Goal: Task Accomplishment & Management: Use online tool/utility

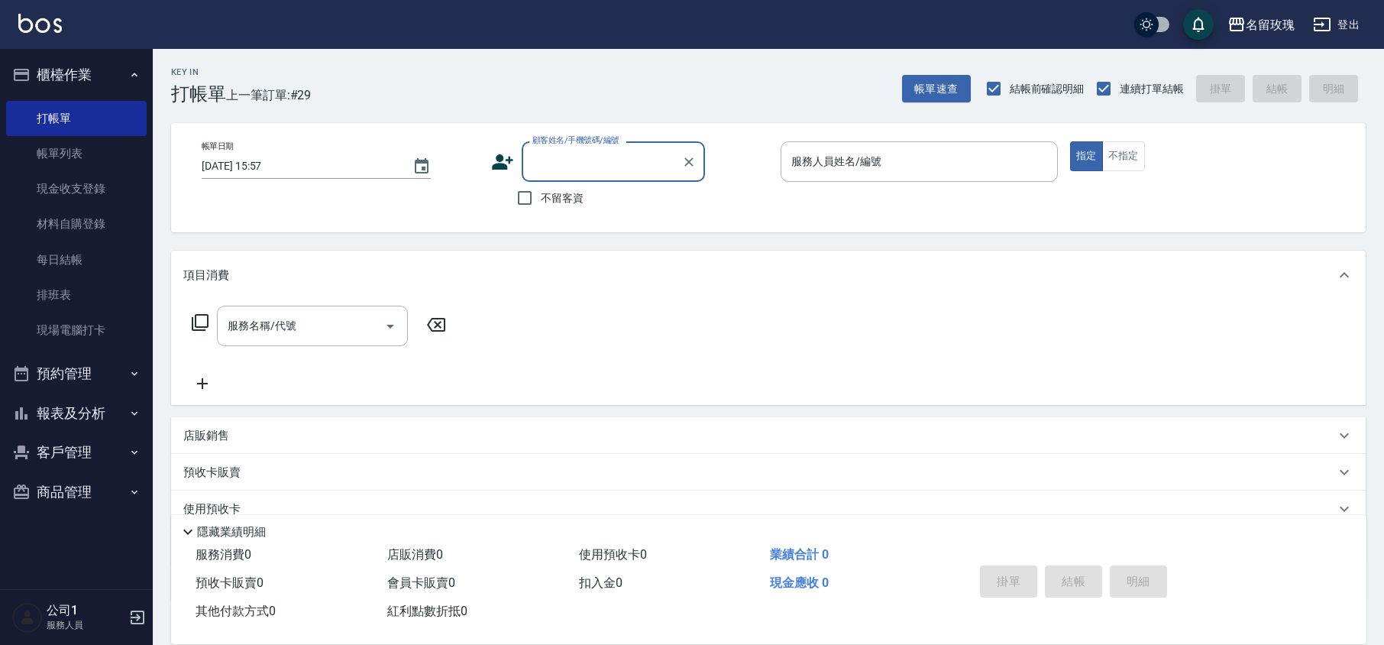
click at [608, 169] on input "顧客姓名/手機號碼/編號" at bounding box center [602, 161] width 147 height 27
type input "0906183704"
click at [682, 157] on icon "Clear" at bounding box center [688, 161] width 15 height 15
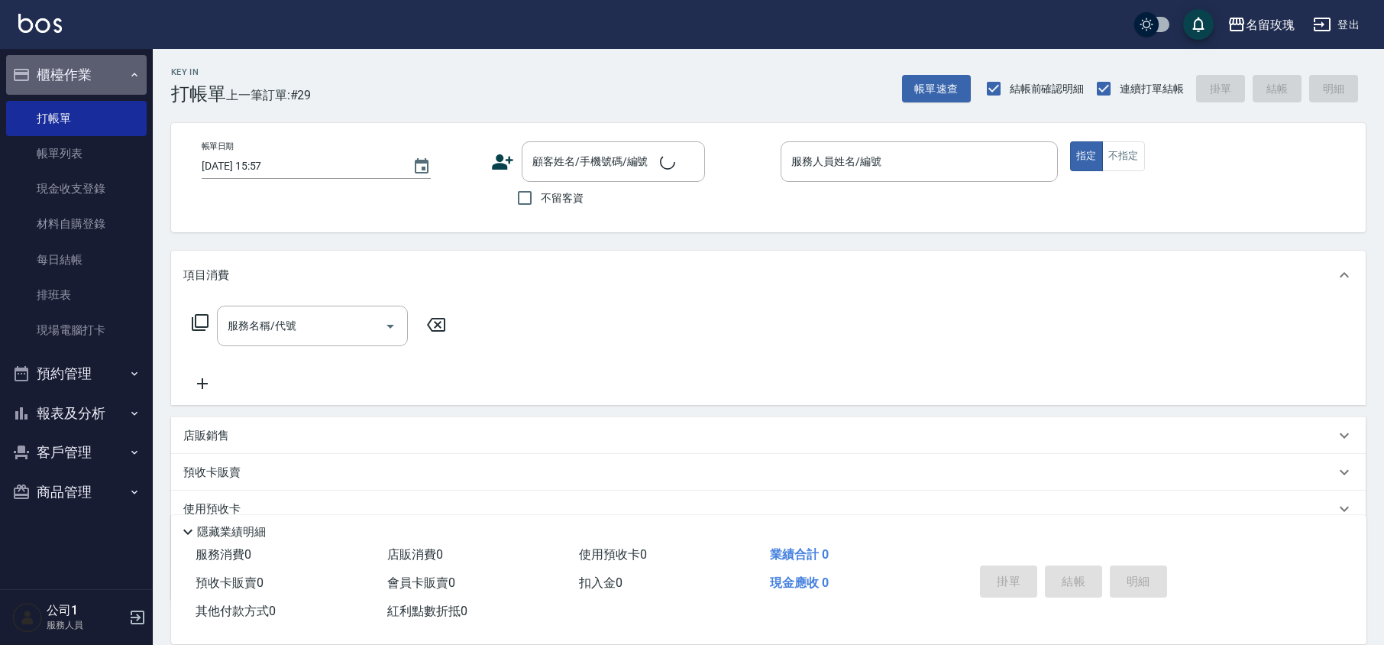
click at [40, 62] on button "櫃檯作業" at bounding box center [76, 75] width 141 height 40
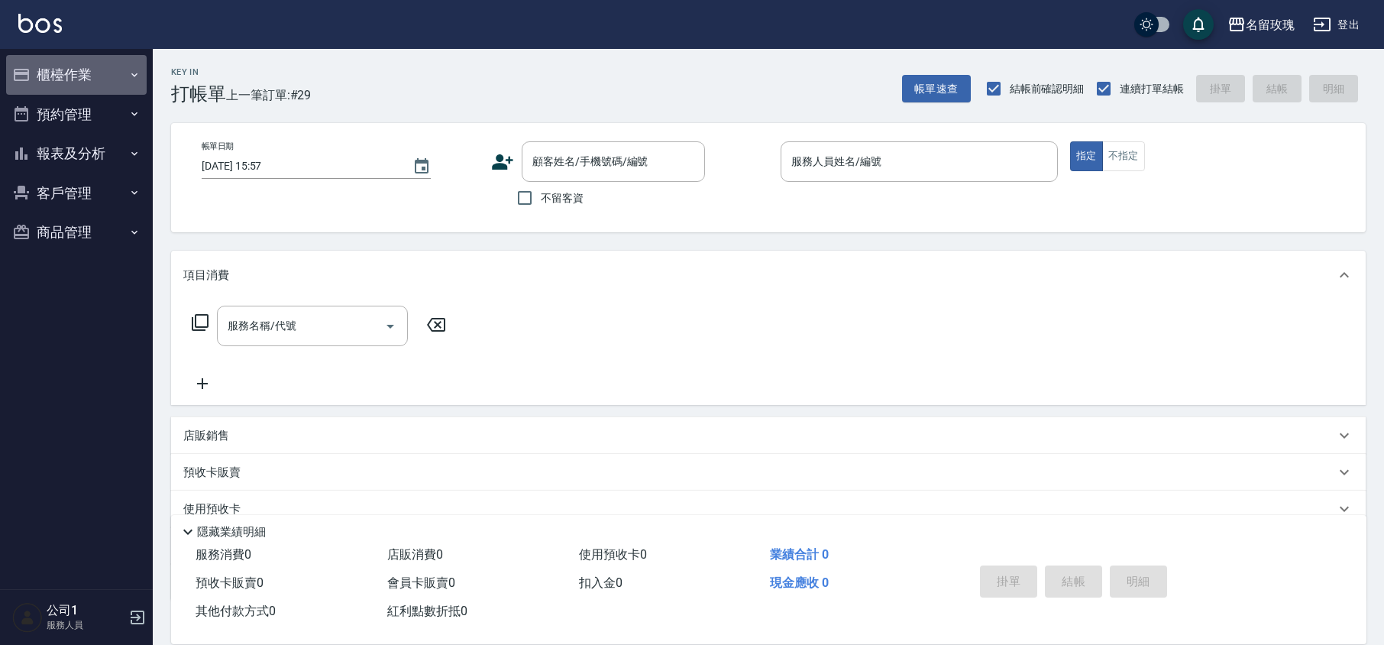
click at [71, 77] on button "櫃檯作業" at bounding box center [76, 75] width 141 height 40
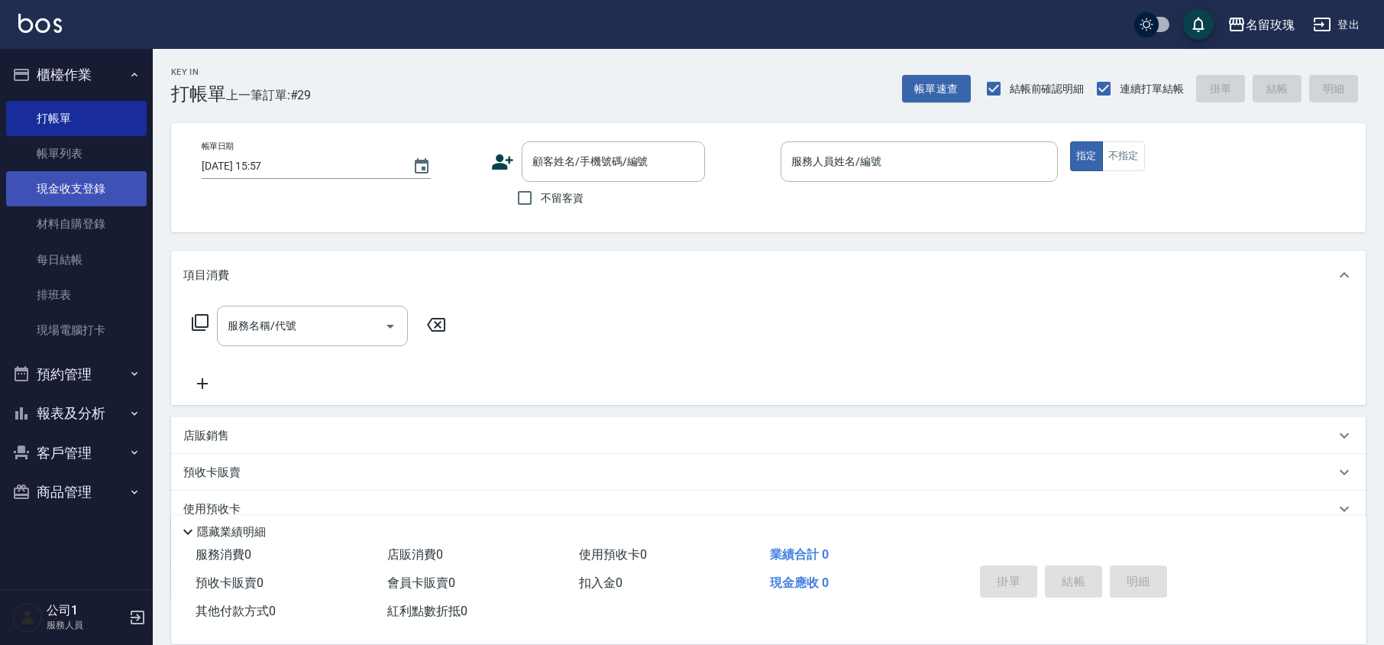
click at [96, 188] on link "現金收支登錄" at bounding box center [76, 188] width 141 height 35
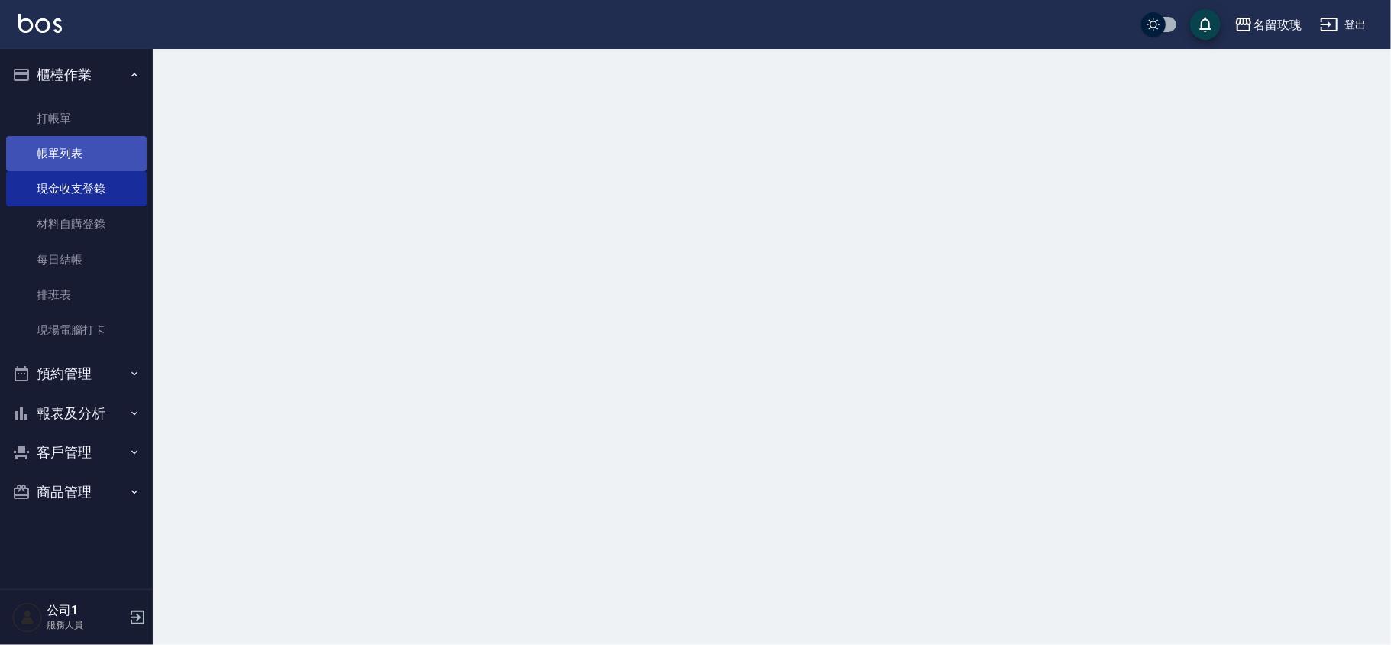
click at [95, 157] on link "帳單列表" at bounding box center [76, 153] width 141 height 35
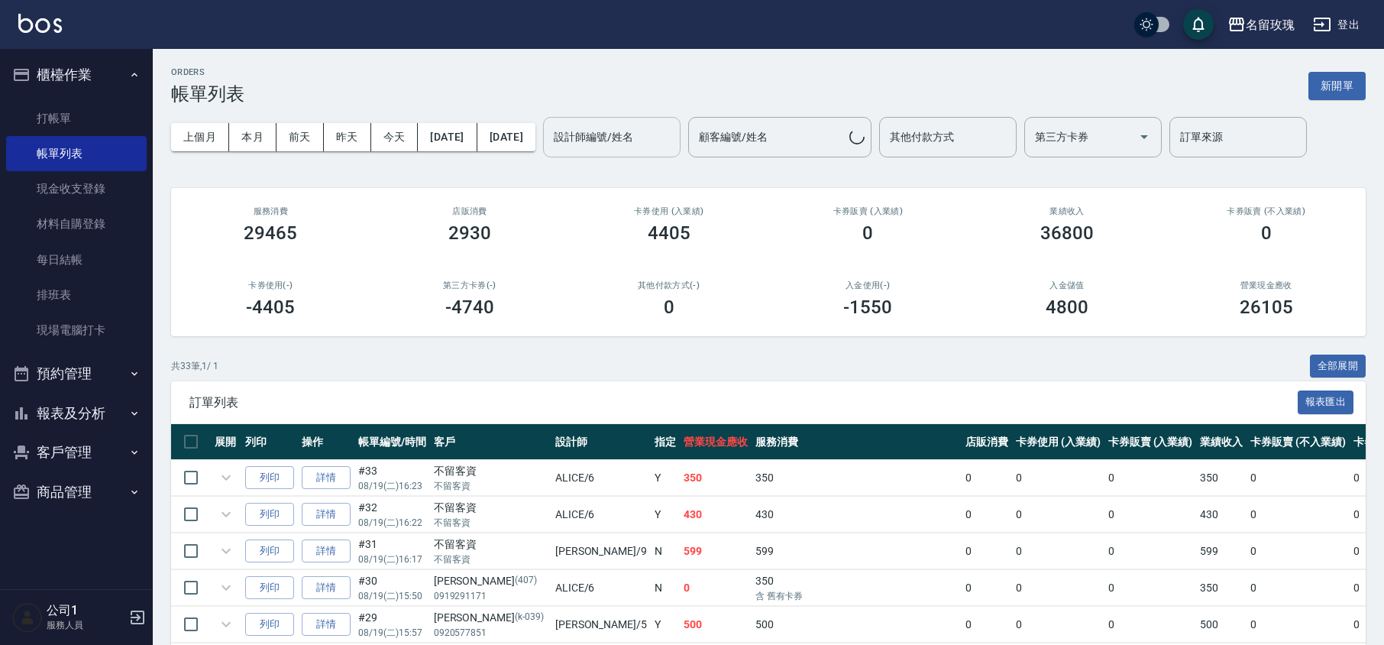
click at [642, 144] on div "設計師編號/姓名 設計師編號/姓名" at bounding box center [612, 137] width 138 height 40
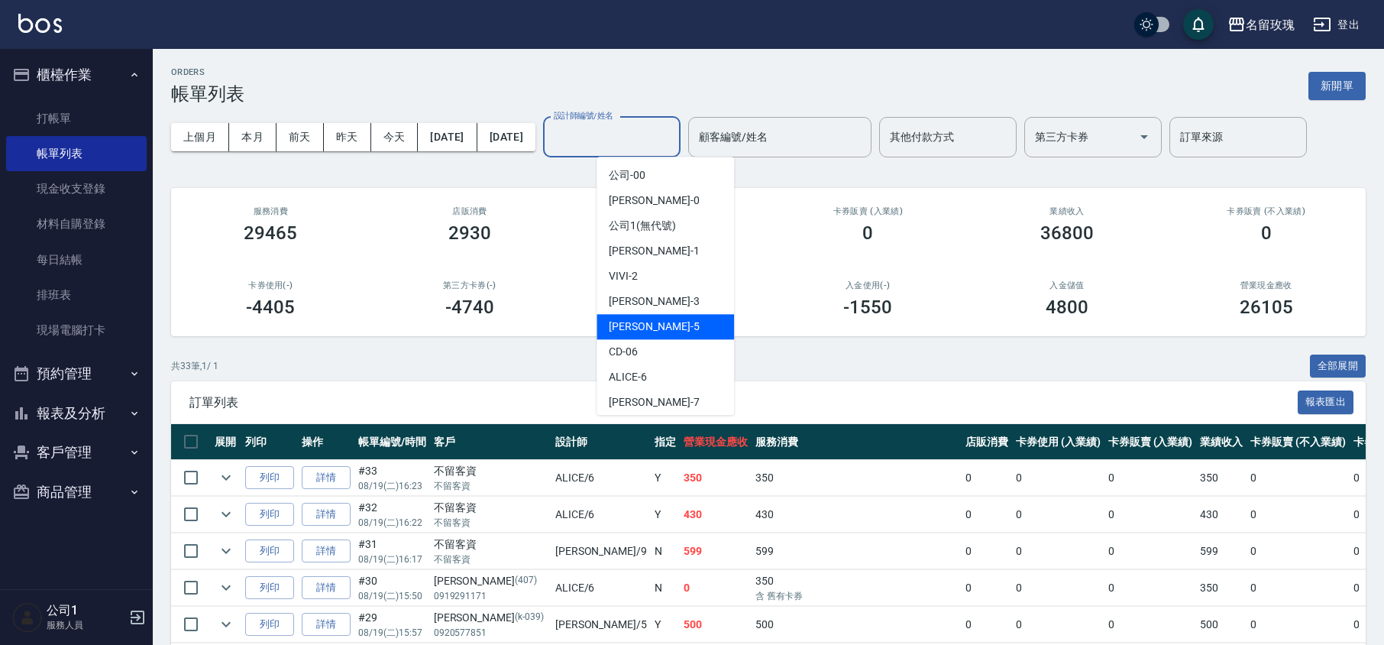
click at [697, 331] on div "[PERSON_NAME] -5" at bounding box center [666, 326] width 138 height 25
type input "KELLY-5"
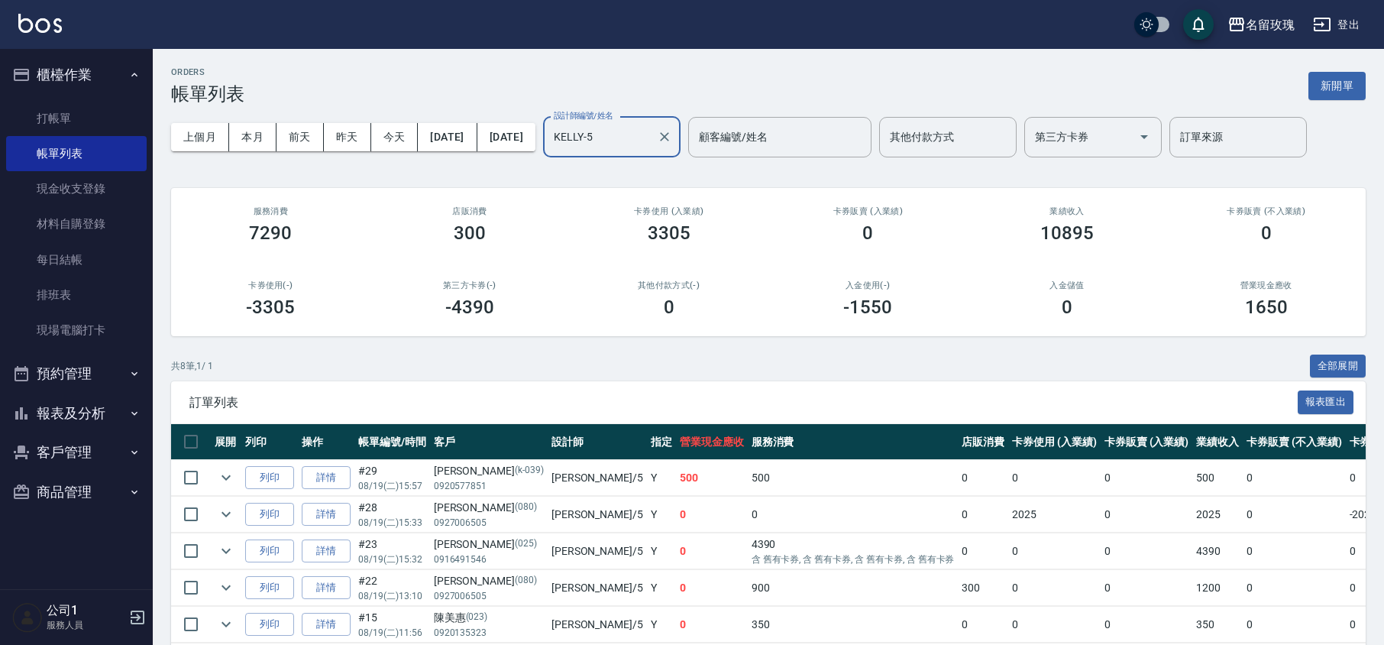
click at [649, 167] on div "上個月 本月 [DATE] [DATE] [DATE] [DATE] [DATE] 設計師編號/姓名 [PERSON_NAME]-5 設計師編號/姓名 顧客編…" at bounding box center [768, 137] width 1195 height 65
click at [81, 68] on button "櫃檯作業" at bounding box center [76, 75] width 141 height 40
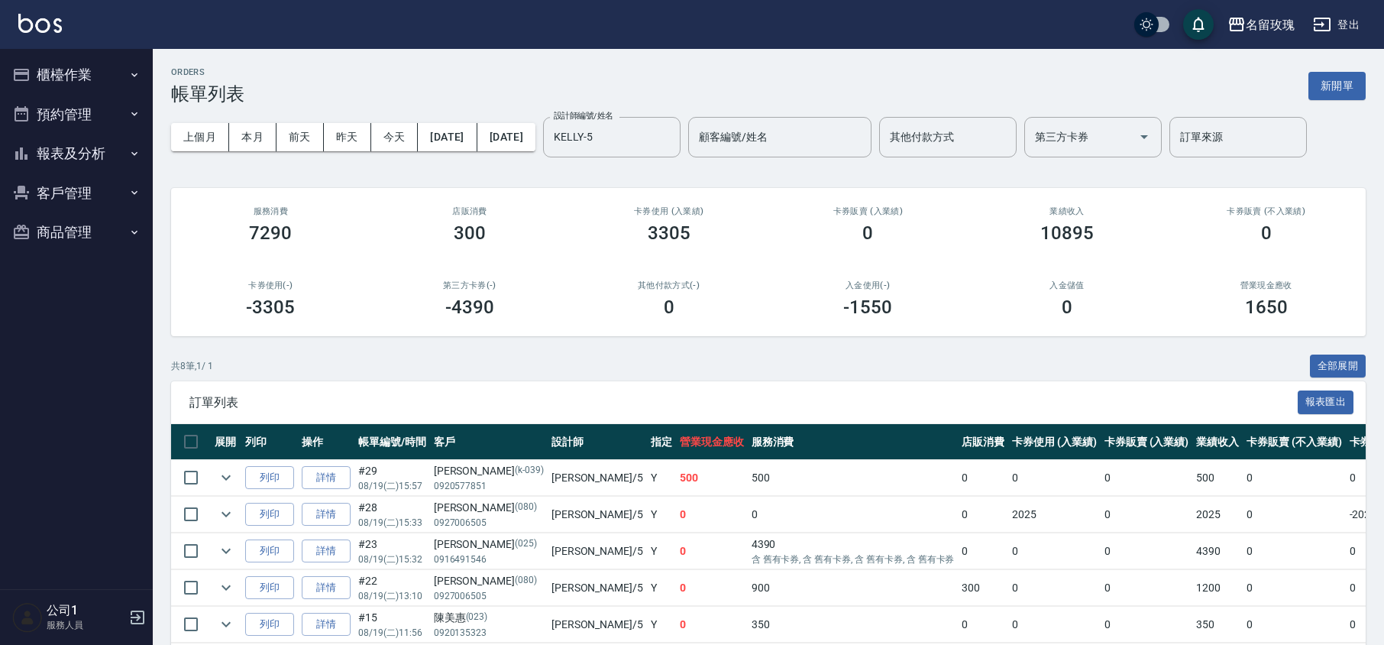
click at [84, 163] on button "報表及分析" at bounding box center [76, 154] width 141 height 40
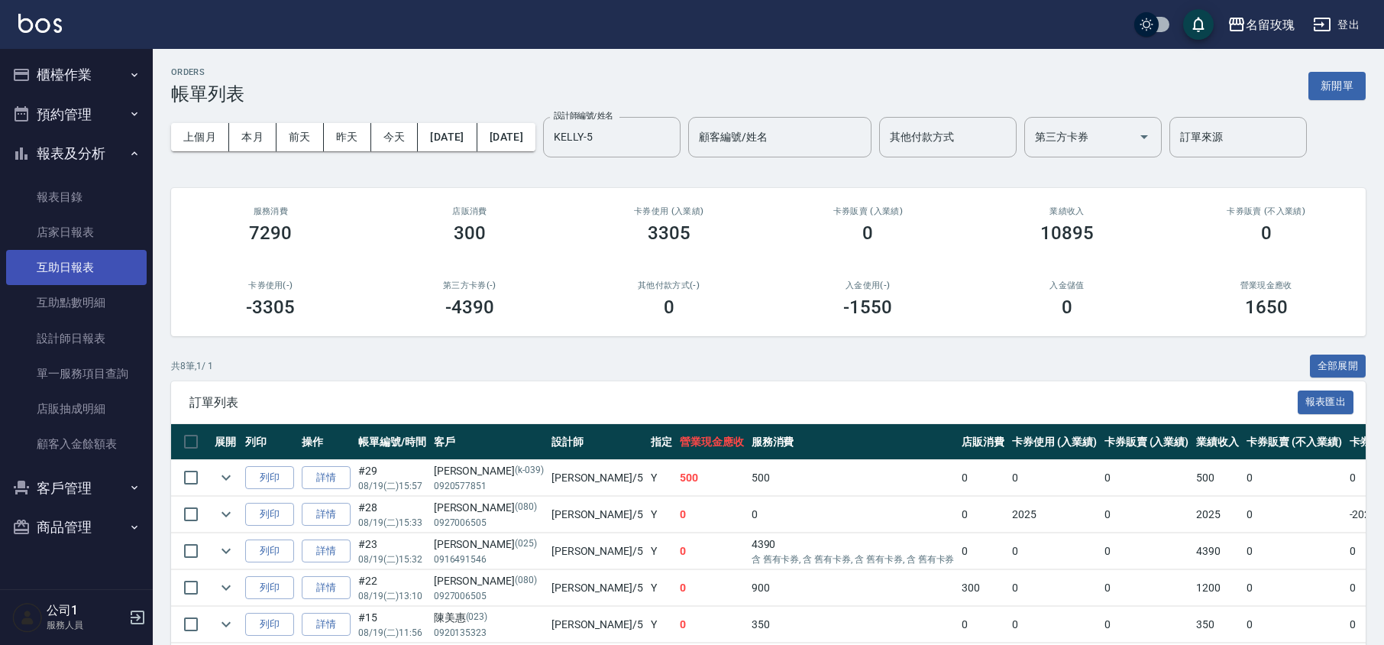
click at [75, 261] on link "互助日報表" at bounding box center [76, 267] width 141 height 35
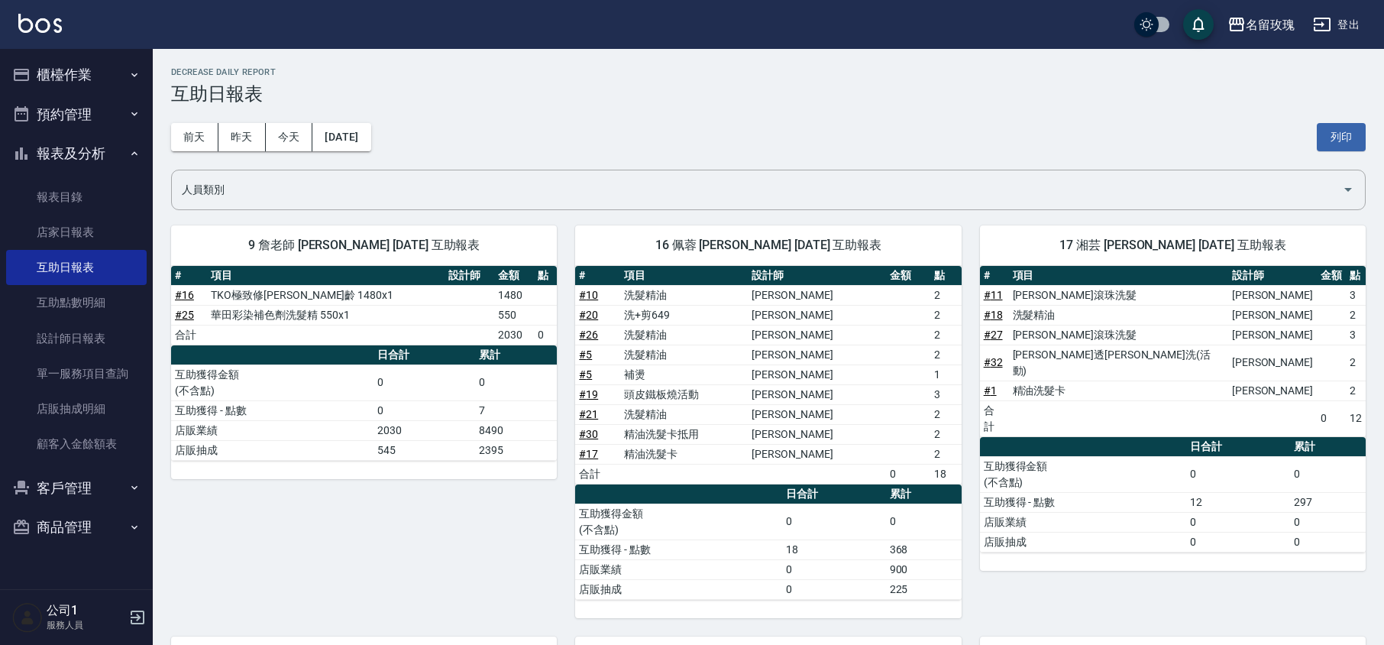
click at [620, 107] on div "[DATE] [DATE] [DATE] [DATE] 列印" at bounding box center [768, 137] width 1195 height 65
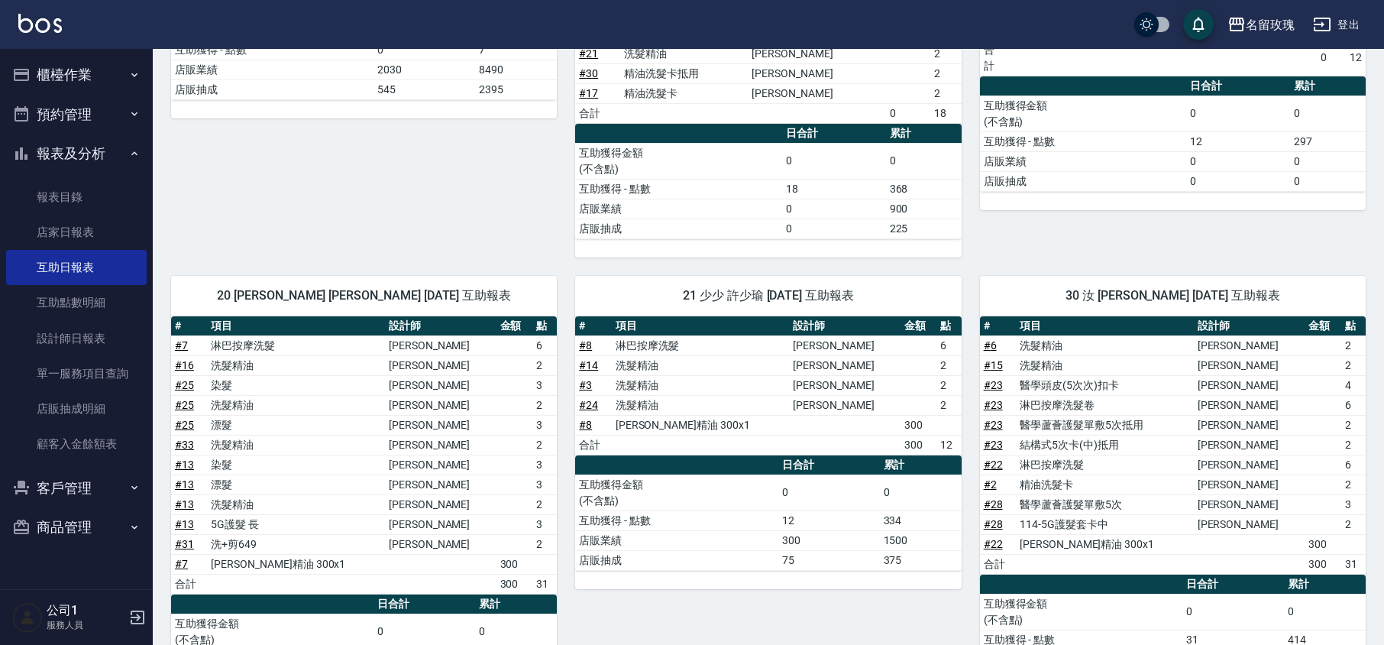
scroll to position [267, 0]
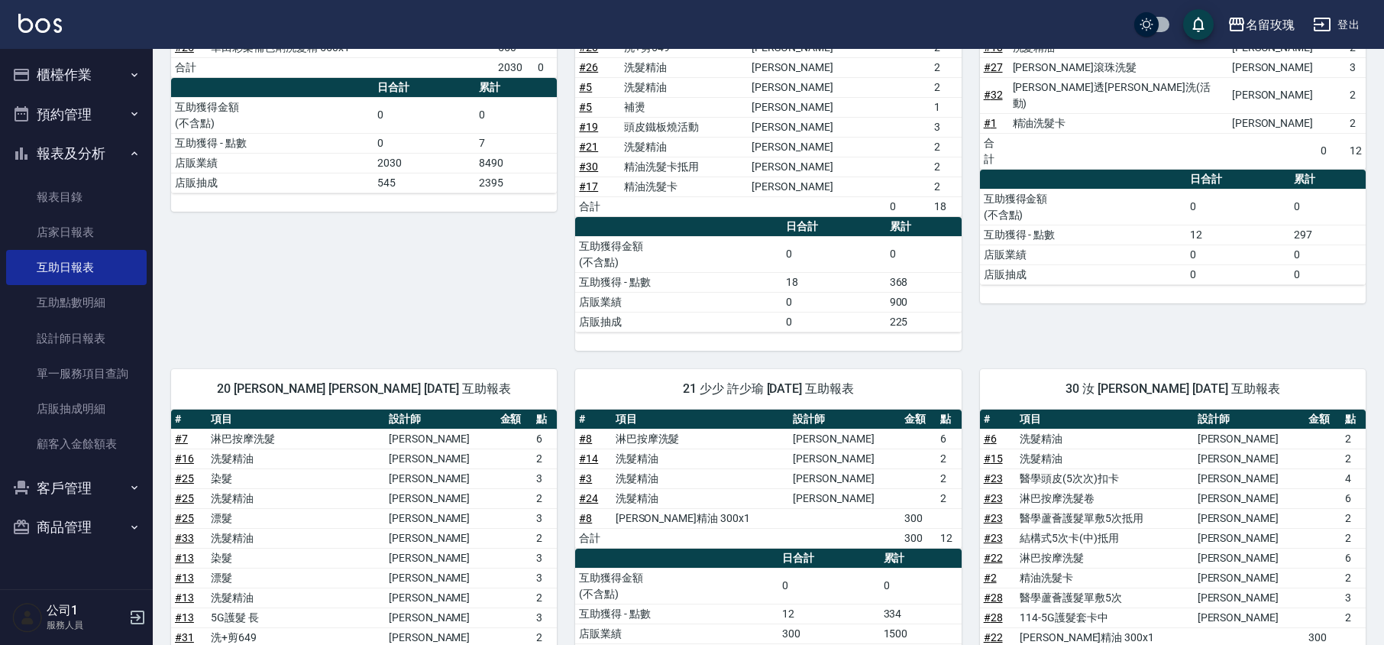
click at [46, 147] on button "報表及分析" at bounding box center [76, 154] width 141 height 40
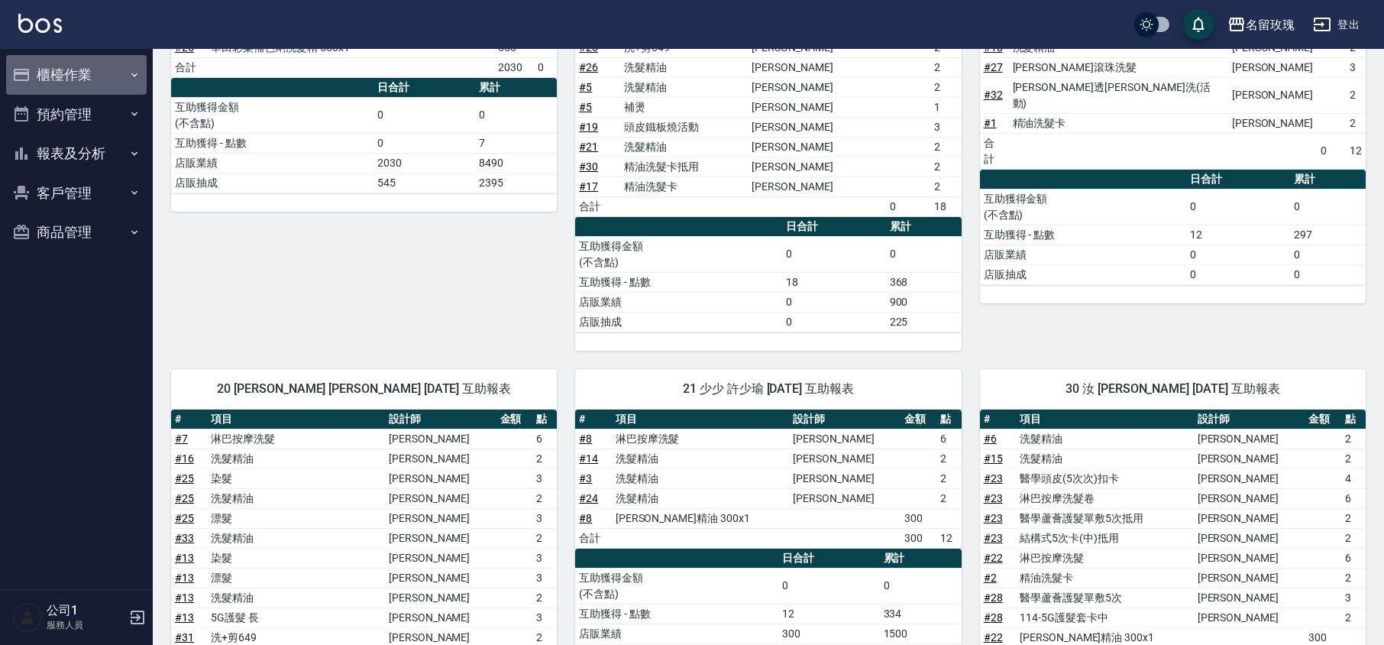
click at [46, 64] on button "櫃檯作業" at bounding box center [76, 75] width 141 height 40
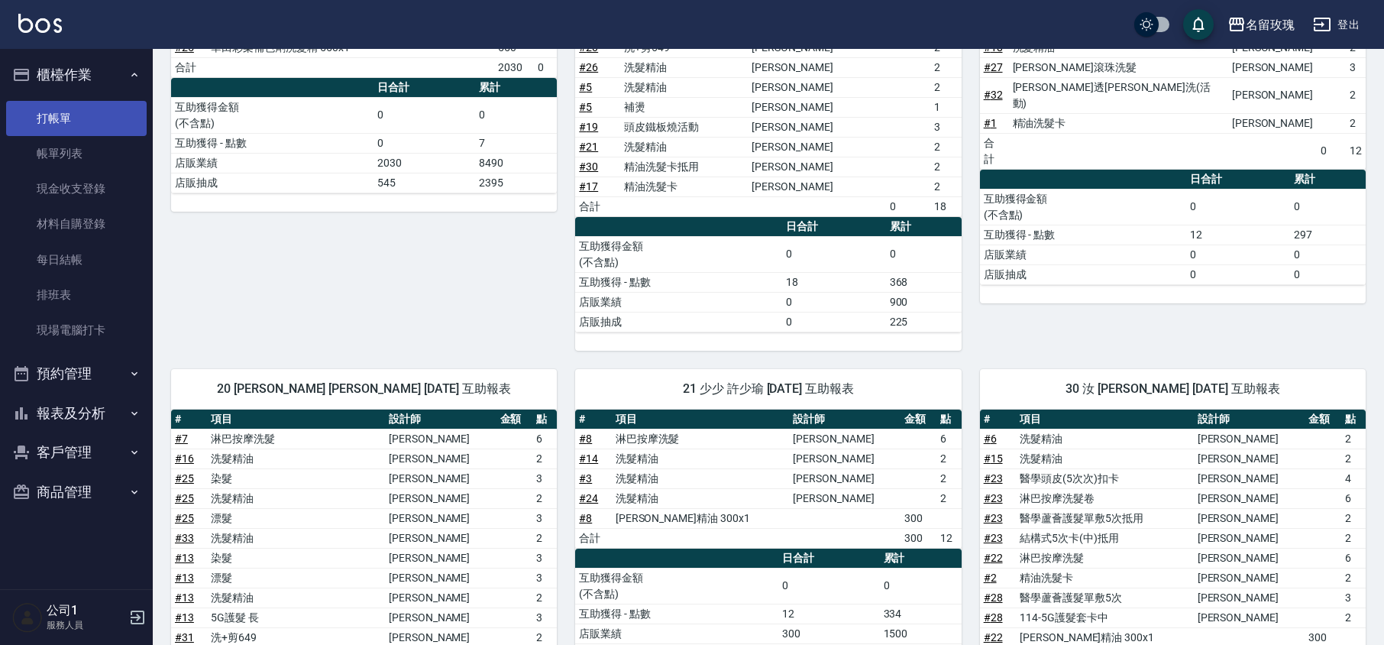
click at [57, 116] on link "打帳單" at bounding box center [76, 118] width 141 height 35
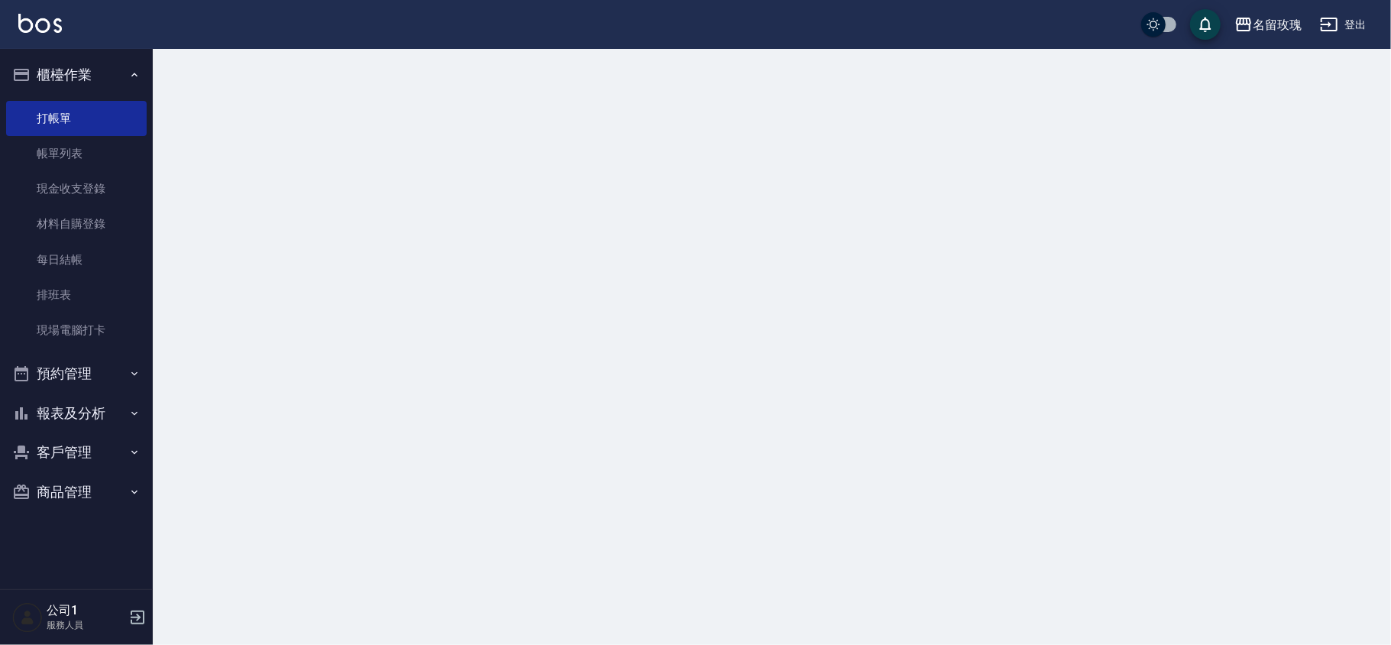
click at [71, 80] on button "櫃檯作業" at bounding box center [76, 75] width 141 height 40
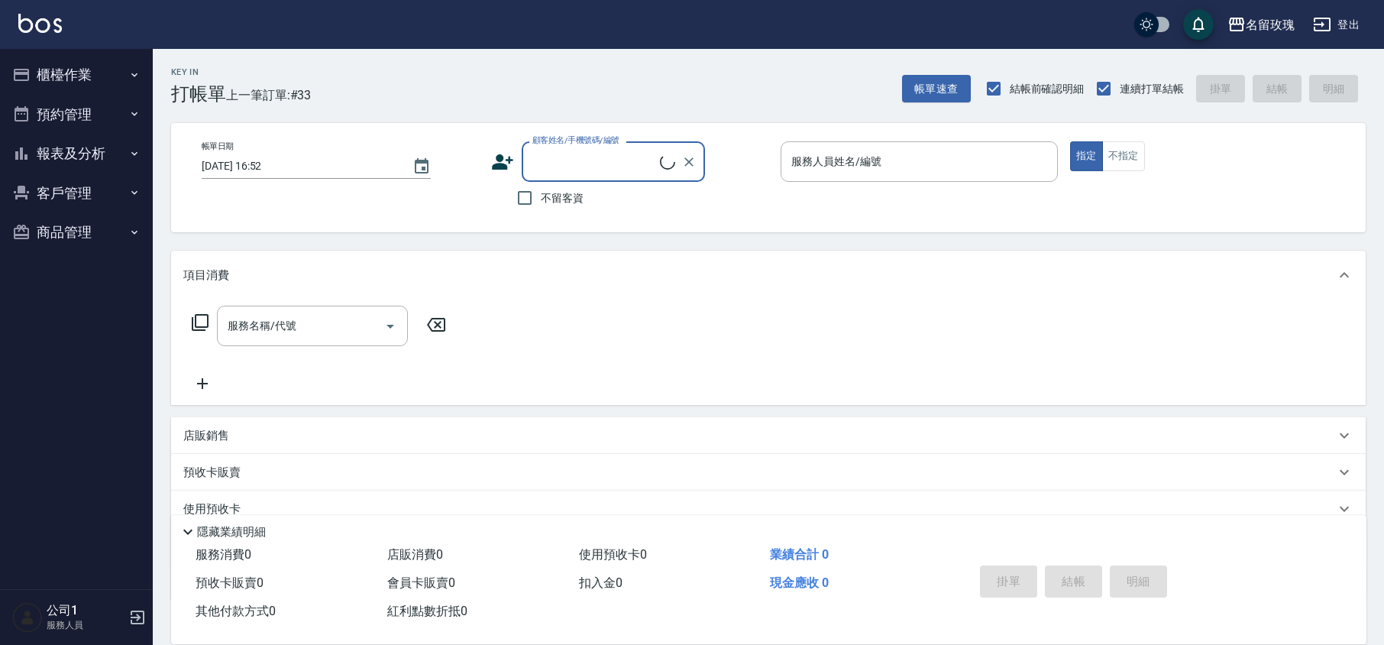
click at [390, 66] on div "Key In 打帳單 上一筆訂單:#33 帳單速查 結帳前確認明細 連續打單結帳 掛單 結帳 明細" at bounding box center [759, 77] width 1213 height 56
click at [529, 90] on div "Key In 打帳單 上一筆訂單:#33 帳單速查 結帳前確認明細 連續打單結帳 掛單 結帳 明細" at bounding box center [759, 77] width 1213 height 56
click at [89, 142] on button "報表及分析" at bounding box center [76, 154] width 141 height 40
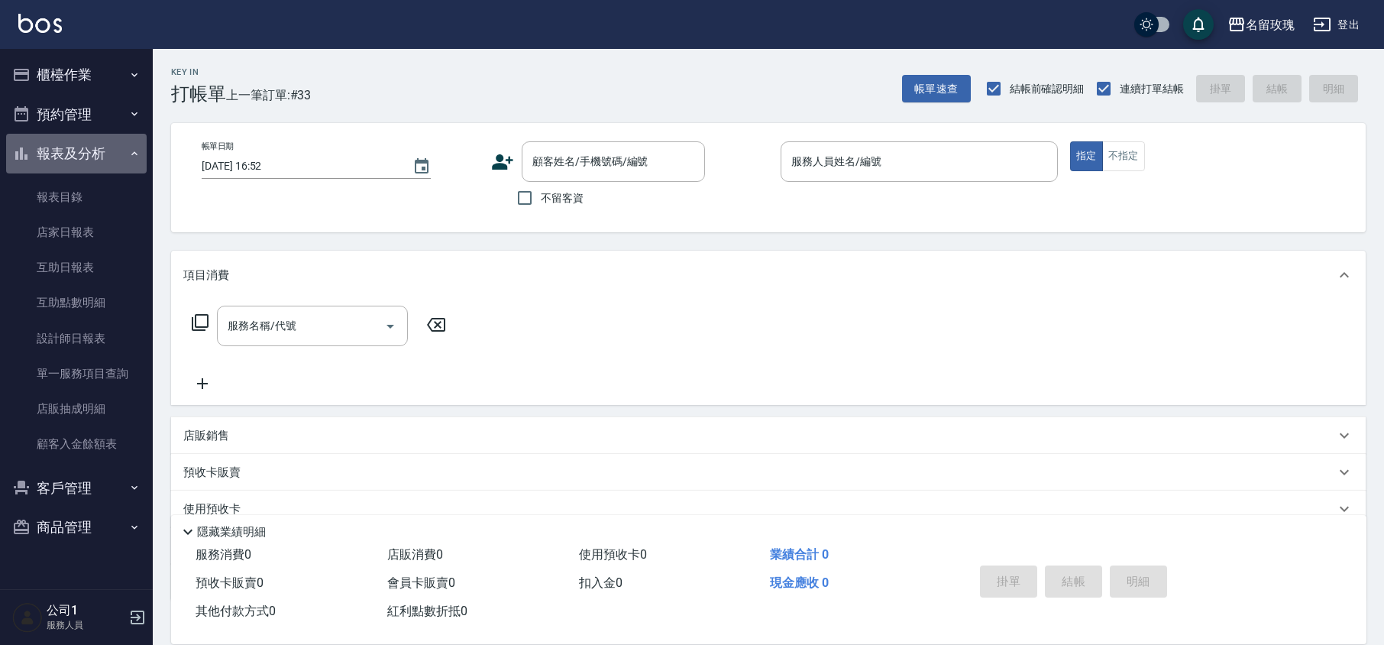
click at [87, 141] on button "報表及分析" at bounding box center [76, 154] width 141 height 40
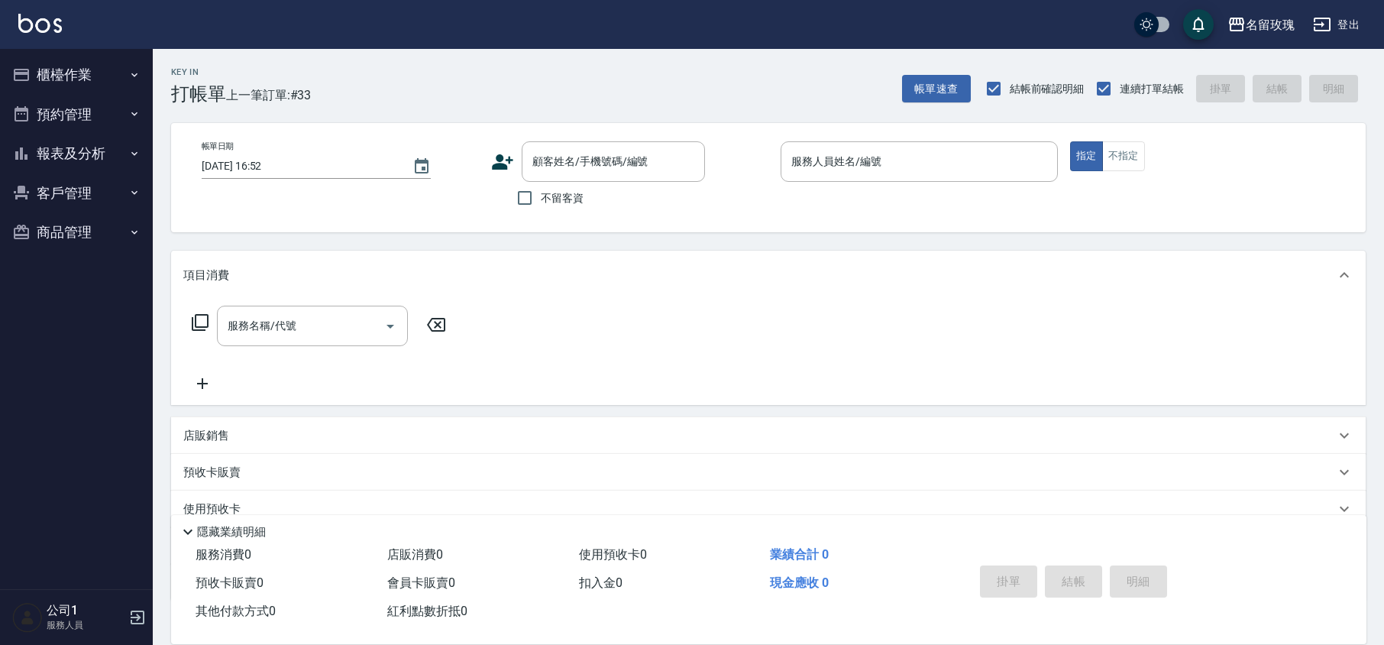
drag, startPoint x: 312, startPoint y: 69, endPoint x: 310, endPoint y: 53, distance: 16.1
click at [312, 65] on div "Key In 打帳單 上一筆訂單:#33 帳單速查 結帳前確認明細 連續打單結帳 掛單 結帳 明細" at bounding box center [759, 77] width 1213 height 56
click at [455, 46] on div "名留玫瑰 登出" at bounding box center [692, 24] width 1384 height 49
click at [83, 163] on button "報表及分析" at bounding box center [76, 154] width 141 height 40
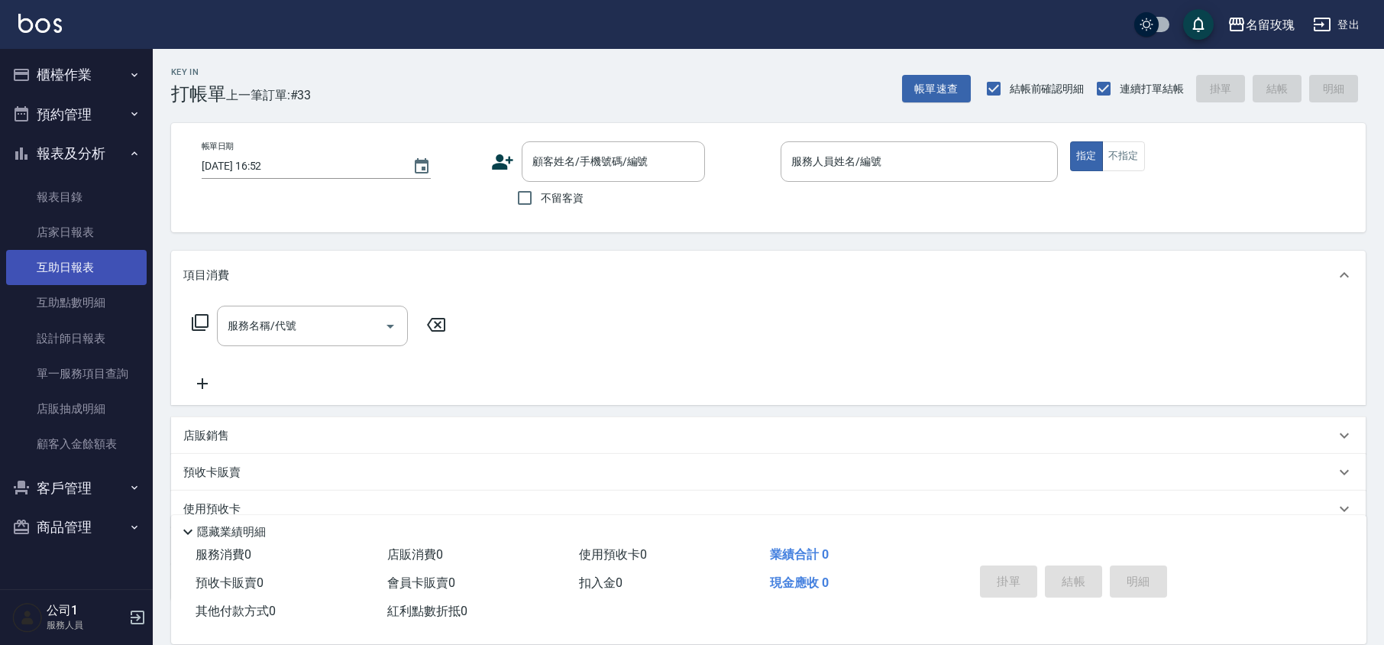
click at [116, 282] on link "互助日報表" at bounding box center [76, 267] width 141 height 35
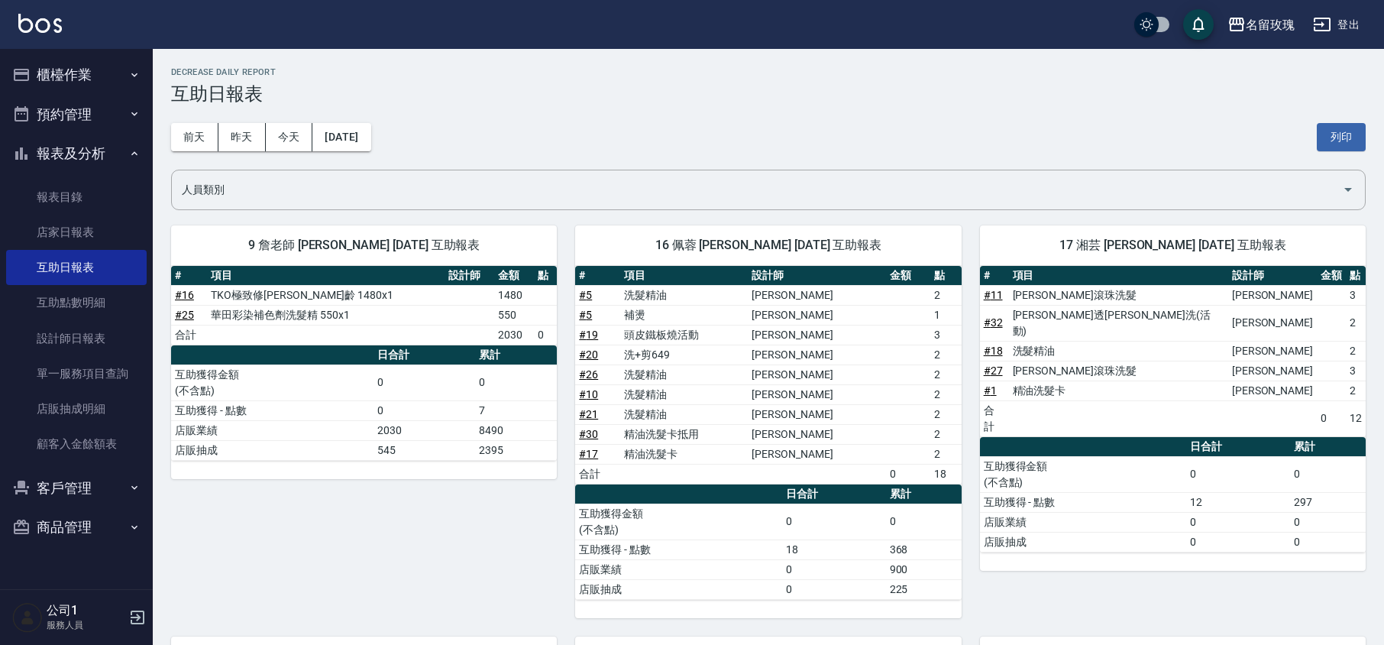
click at [590, 70] on h2 "Decrease Daily Report" at bounding box center [768, 72] width 1195 height 10
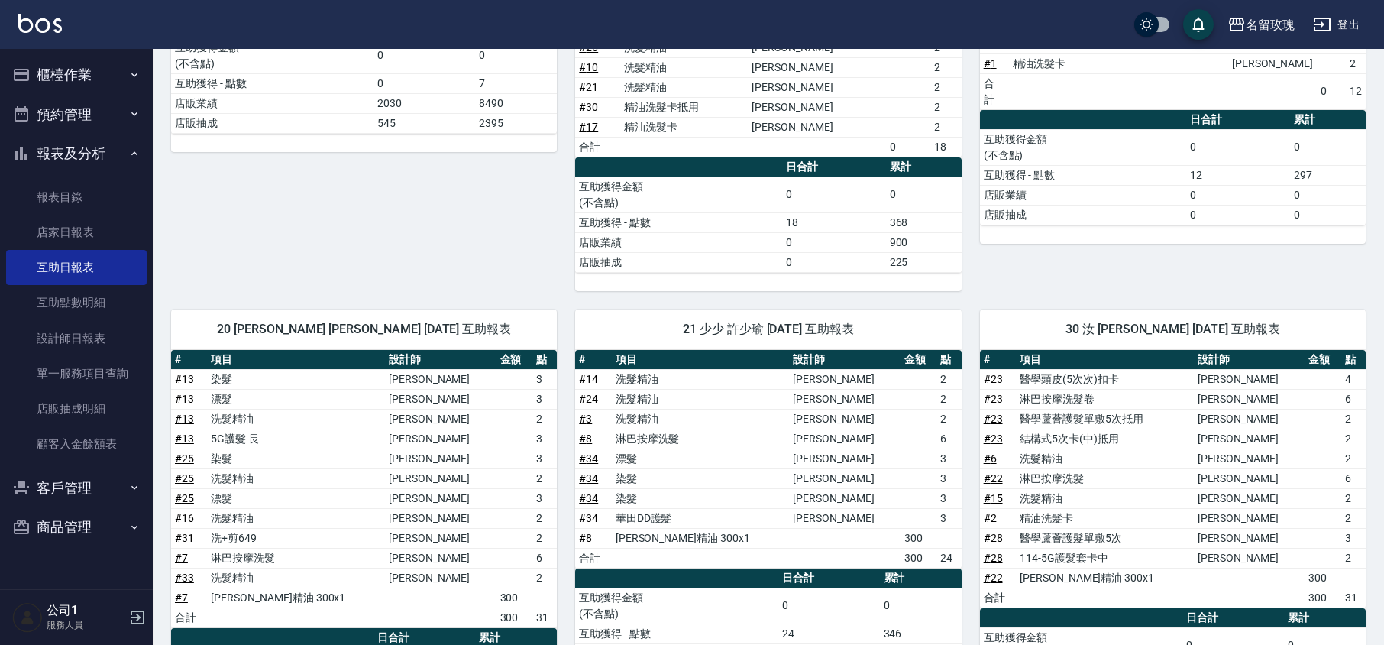
scroll to position [471, 0]
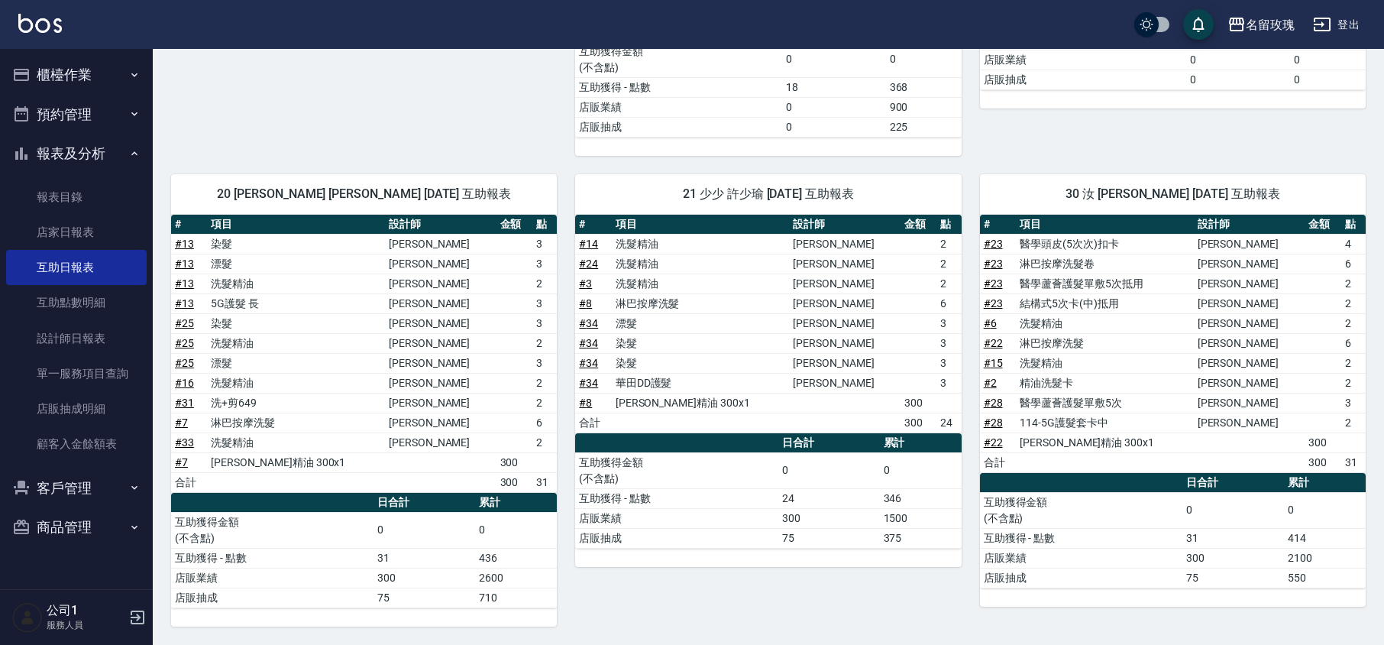
click at [80, 150] on button "報表及分析" at bounding box center [76, 154] width 141 height 40
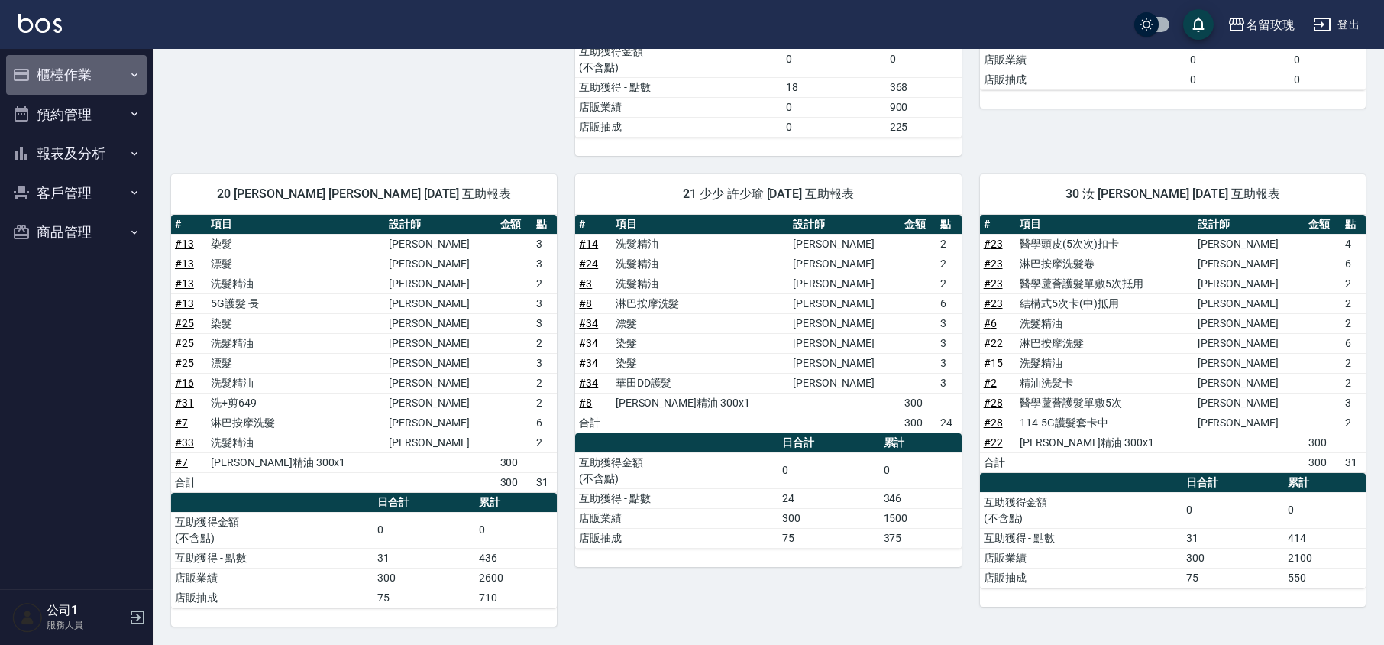
click at [101, 67] on button "櫃檯作業" at bounding box center [76, 75] width 141 height 40
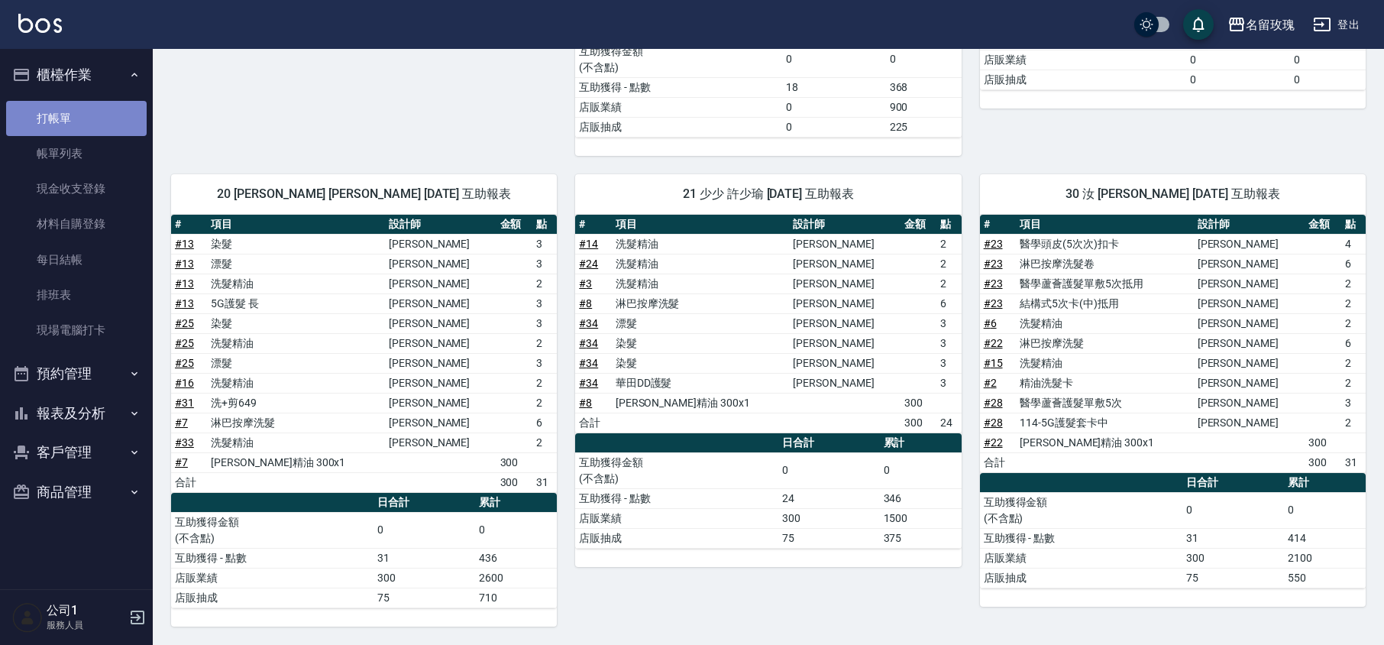
click at [84, 116] on link "打帳單" at bounding box center [76, 118] width 141 height 35
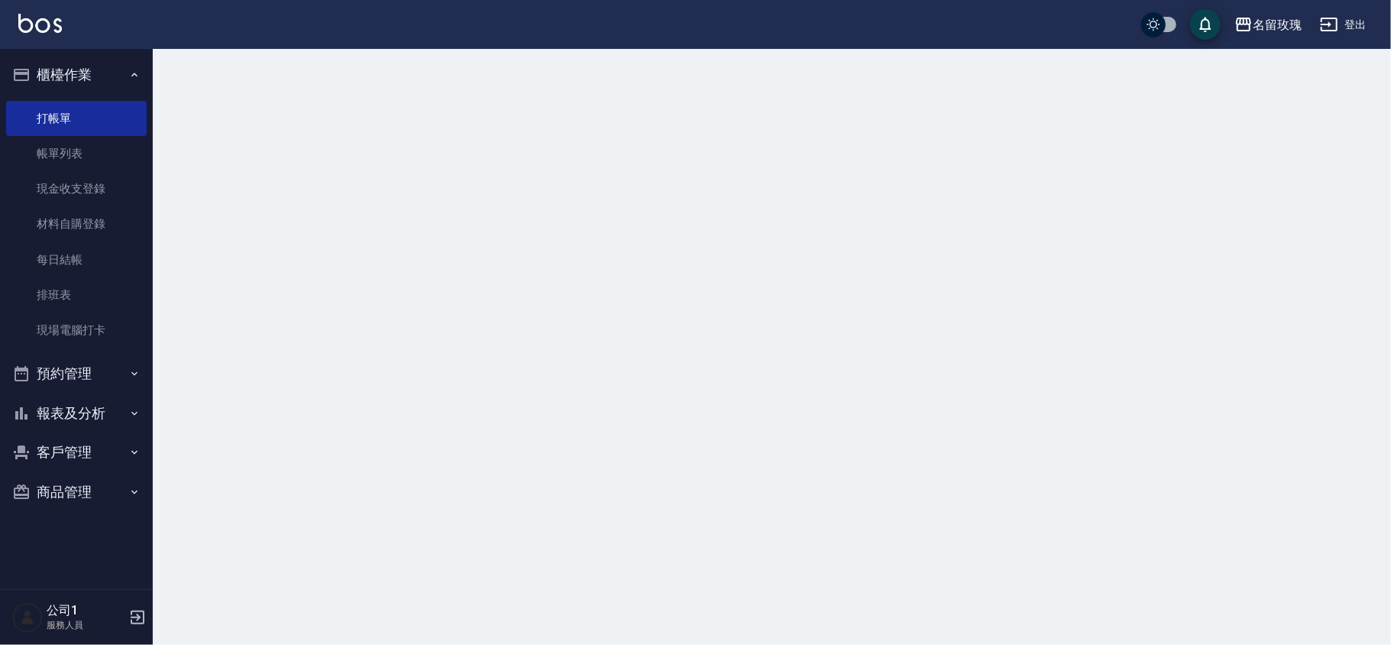
click at [96, 53] on ul "櫃檯作業 打帳單 帳單列表 現金收支登錄 材料自購登錄 每日結帳 排班表 現場電腦打卡 預約管理 預約管理 單日預約紀錄 單週預約紀錄 報表及分析 報表目錄 …" at bounding box center [76, 283] width 141 height 468
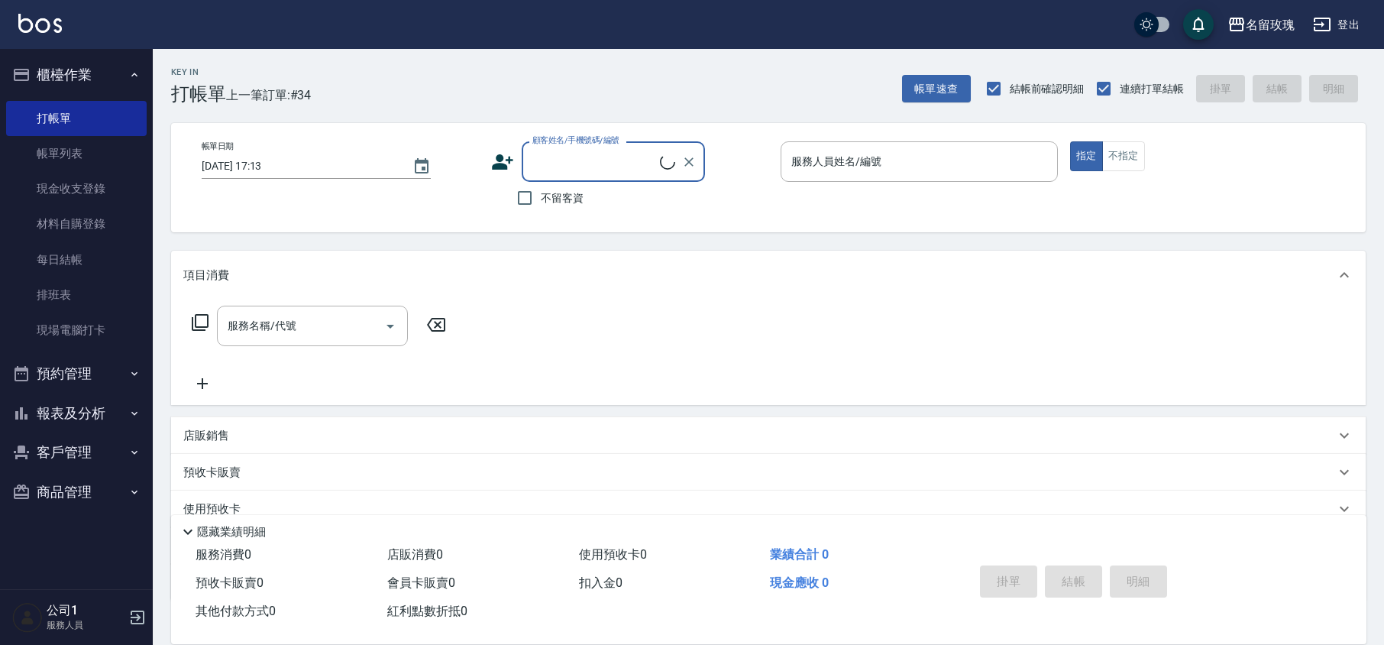
click at [108, 70] on button "櫃檯作業" at bounding box center [76, 75] width 141 height 40
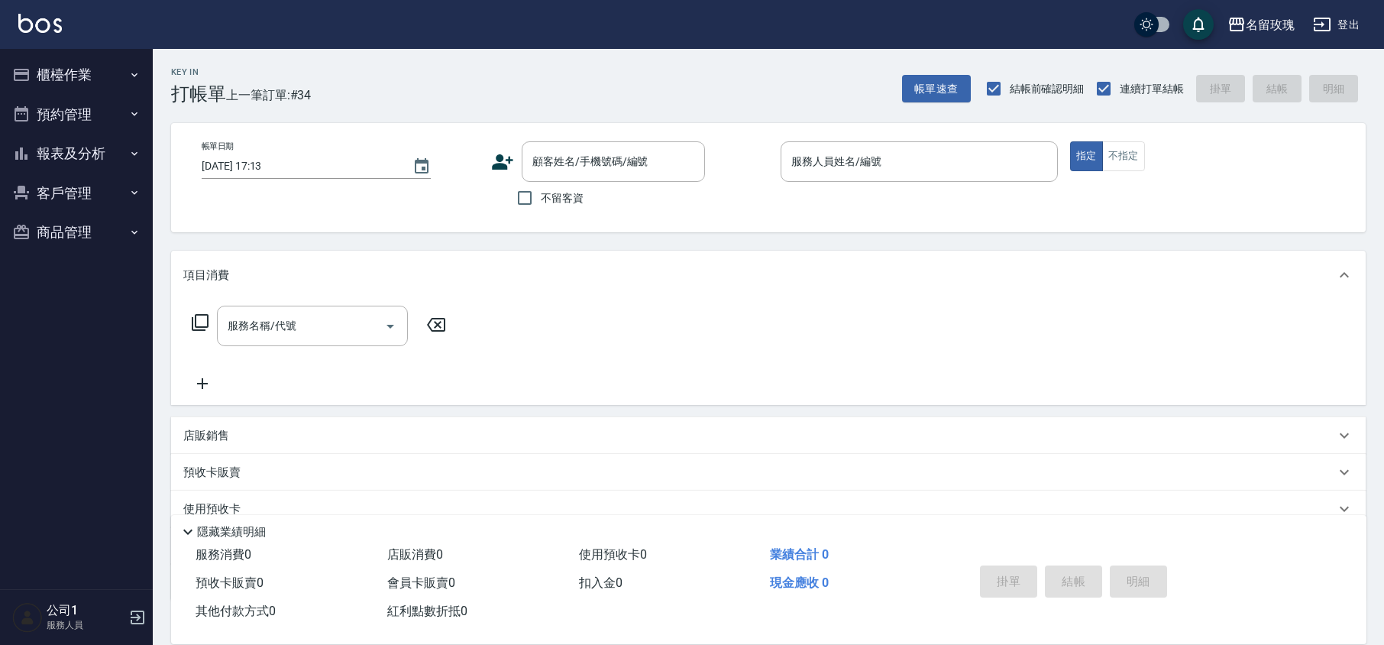
click at [341, 71] on div "Key In 打帳單 上一筆訂單:#34 帳單速查 結帳前確認明細 連續打單結帳 掛單 結帳 明細" at bounding box center [759, 77] width 1213 height 56
click at [688, 208] on div "不留客資" at bounding box center [598, 198] width 214 height 32
